Goal: Communication & Community: Answer question/provide support

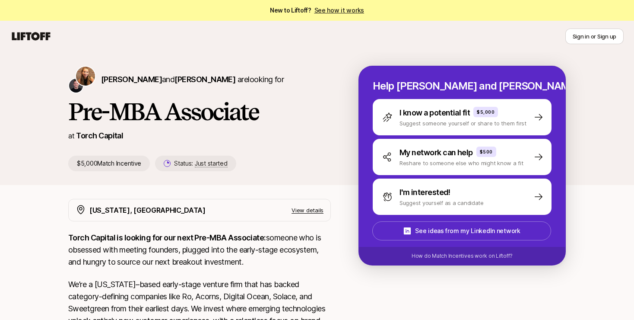
click at [52, 211] on div "[PERSON_NAME] and [PERSON_NAME] are looking for Pre-MBA Associate at Torch Capi…" at bounding box center [317, 284] width 634 height 465
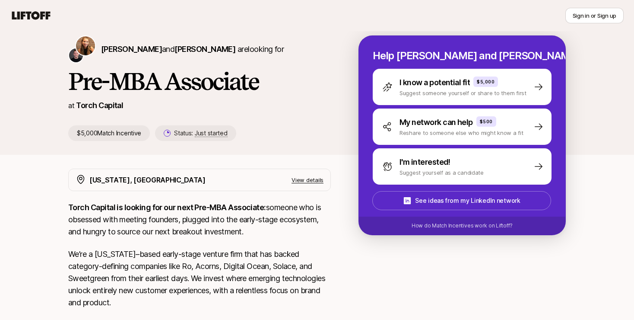
scroll to position [25, 0]
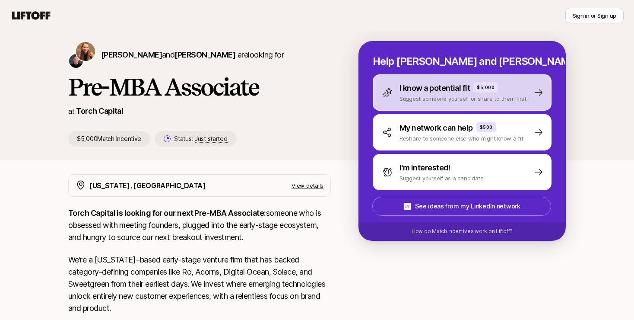
click at [422, 103] on div "I know a potential fit $5,000 Suggest someone yourself or share to them first" at bounding box center [462, 92] width 179 height 36
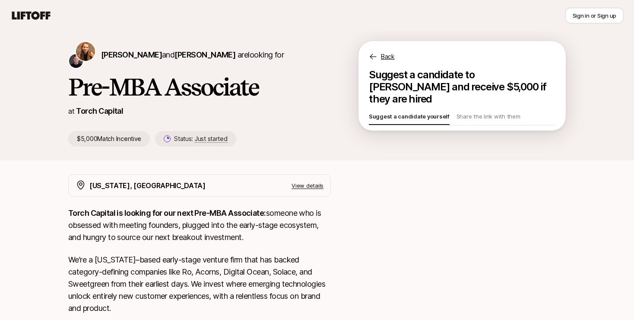
scroll to position [0, 0]
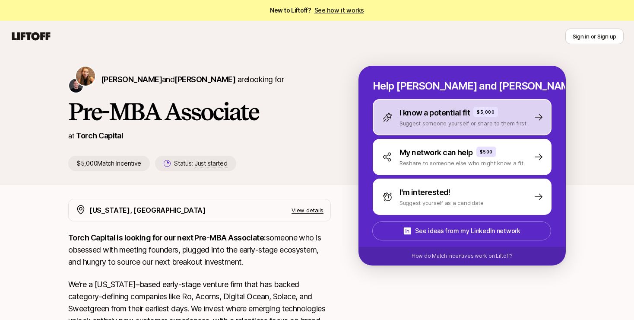
click at [437, 115] on p "I know a potential fit" at bounding box center [435, 113] width 70 height 12
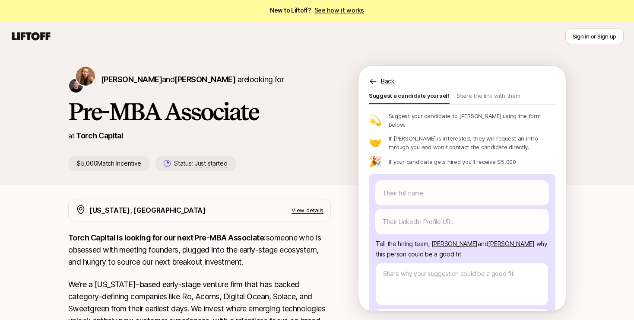
scroll to position [42, 0]
